Goal: Information Seeking & Learning: Understand process/instructions

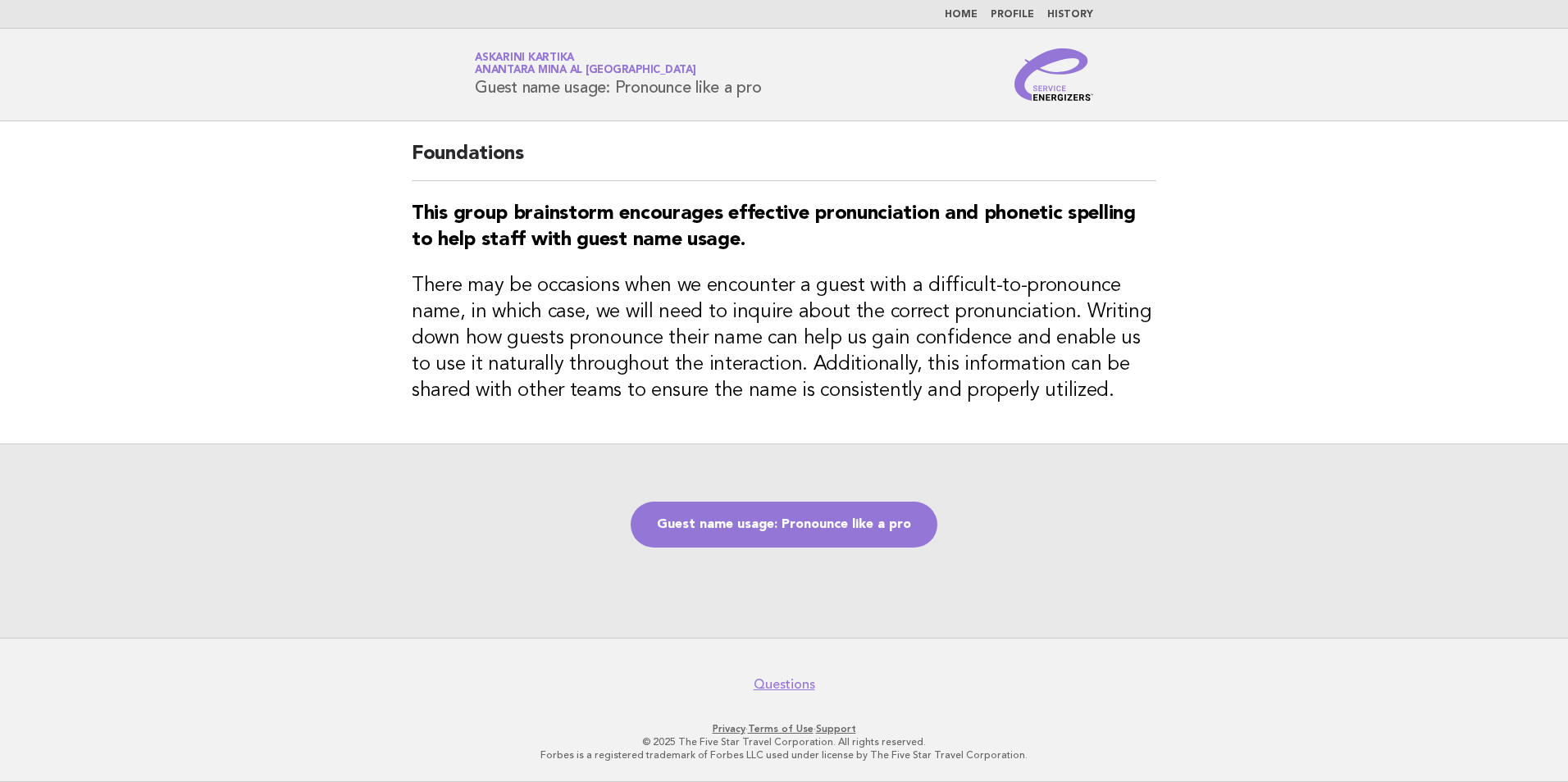
click at [967, 14] on link "Home" at bounding box center [961, 14] width 32 height 10
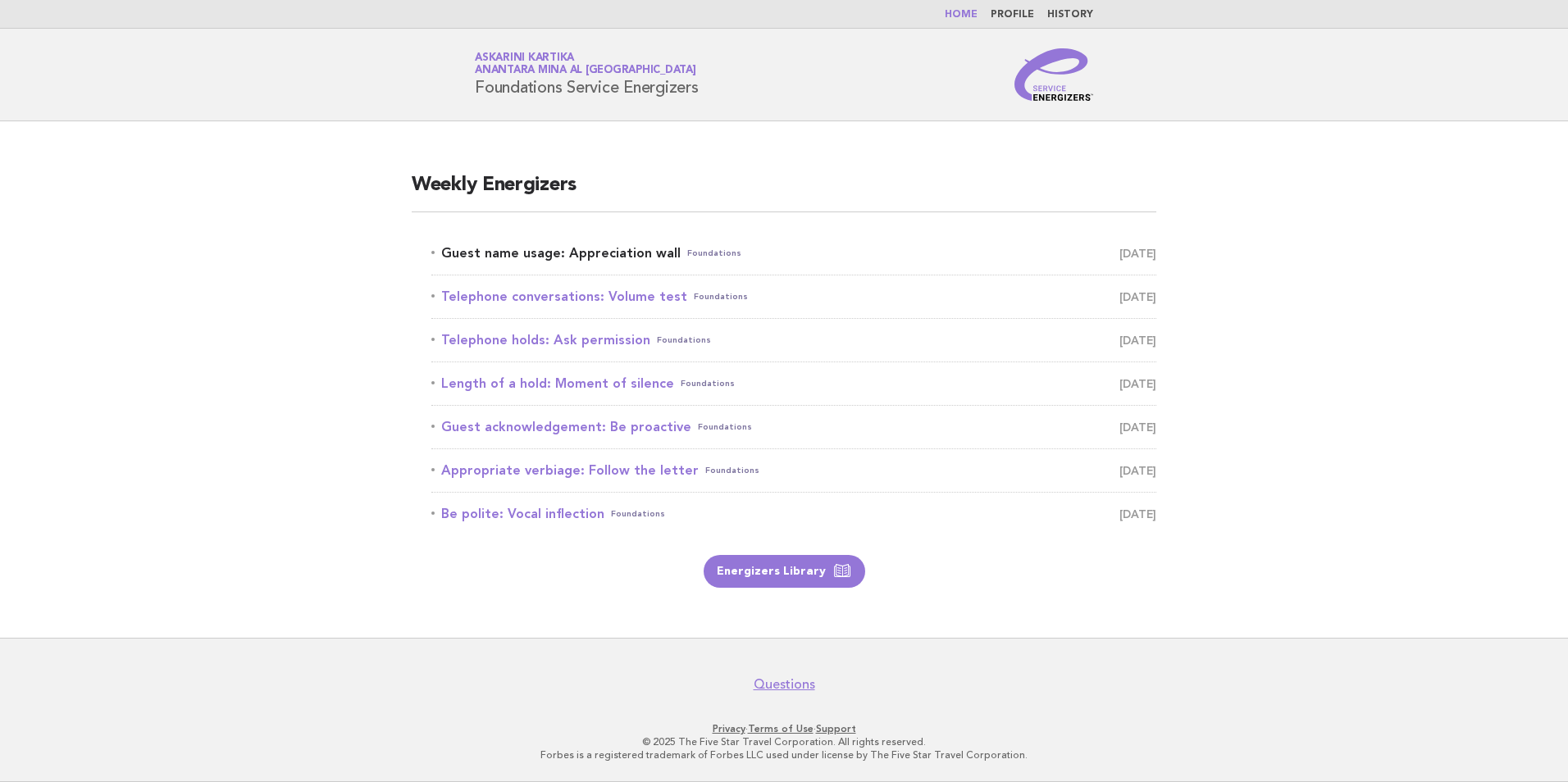
click at [557, 257] on link "Guest name usage: Appreciation wall Foundations August 18" at bounding box center [794, 252] width 725 height 23
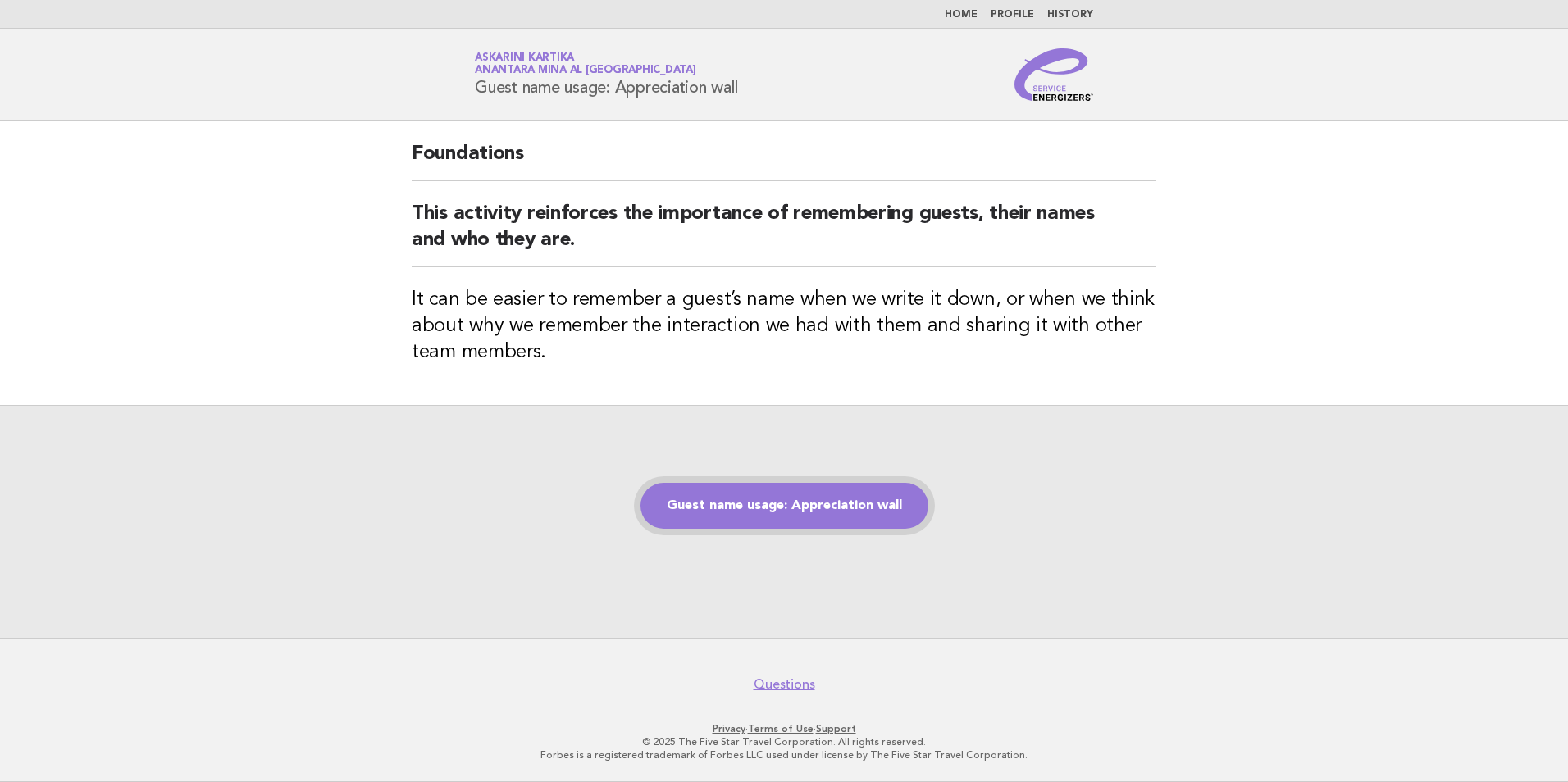
click at [772, 492] on link "Guest name usage: Appreciation wall" at bounding box center [784, 505] width 287 height 46
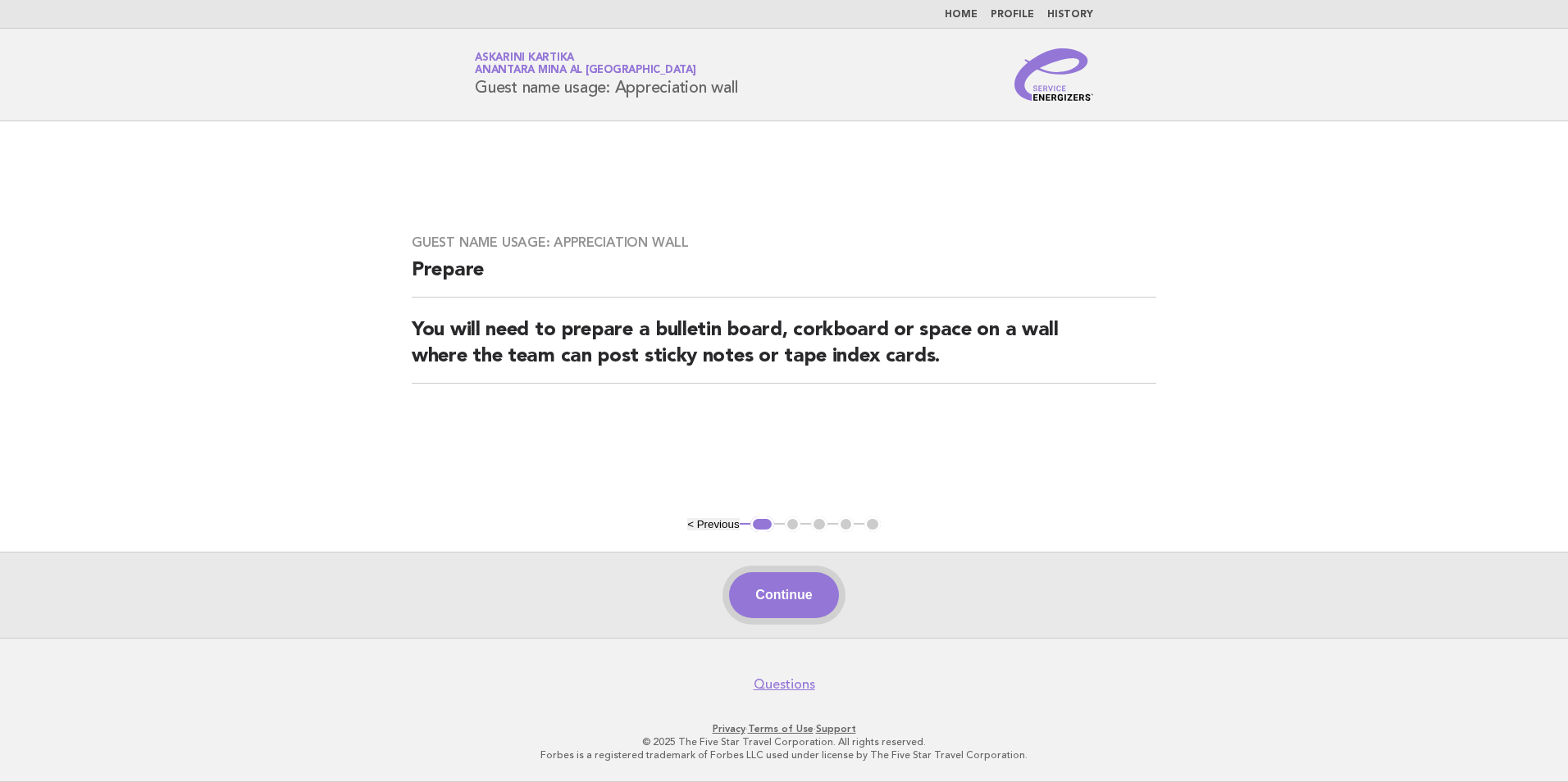
click at [788, 600] on button "Continue" at bounding box center [783, 595] width 109 height 46
